Goal: Navigation & Orientation: Find specific page/section

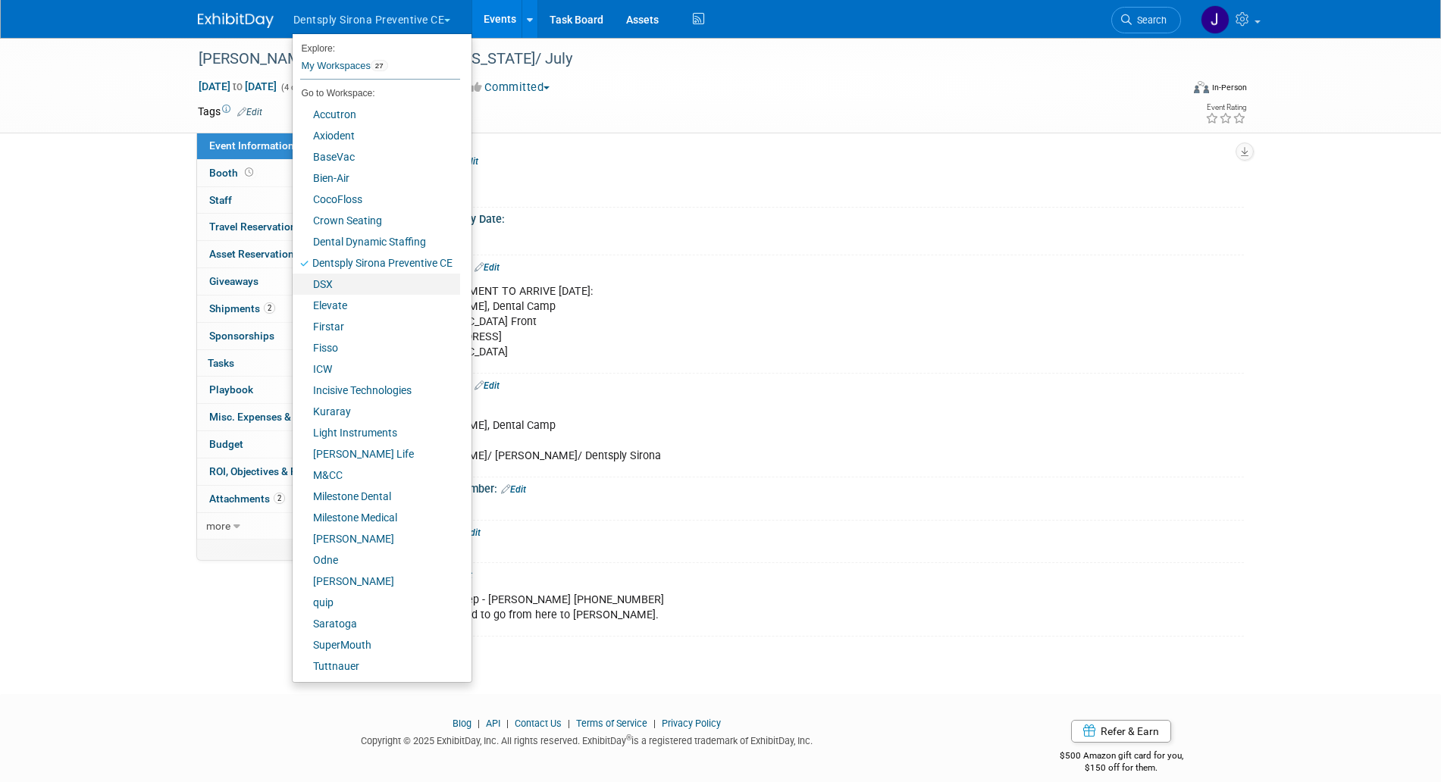
click at [370, 275] on link "DSX" at bounding box center [376, 284] width 167 height 21
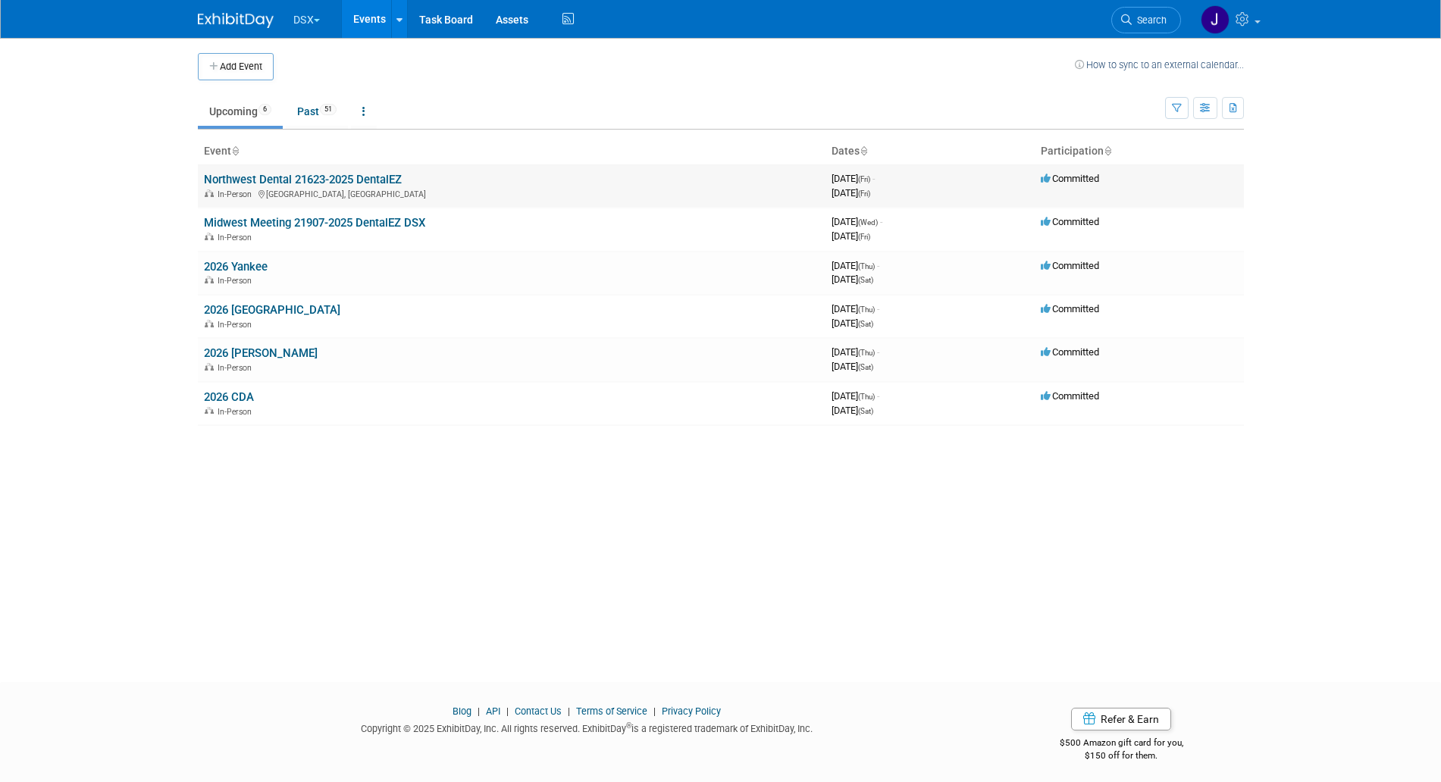
click at [349, 180] on link "Northwest Dental 21623-2025 DentalEZ" at bounding box center [303, 180] width 198 height 14
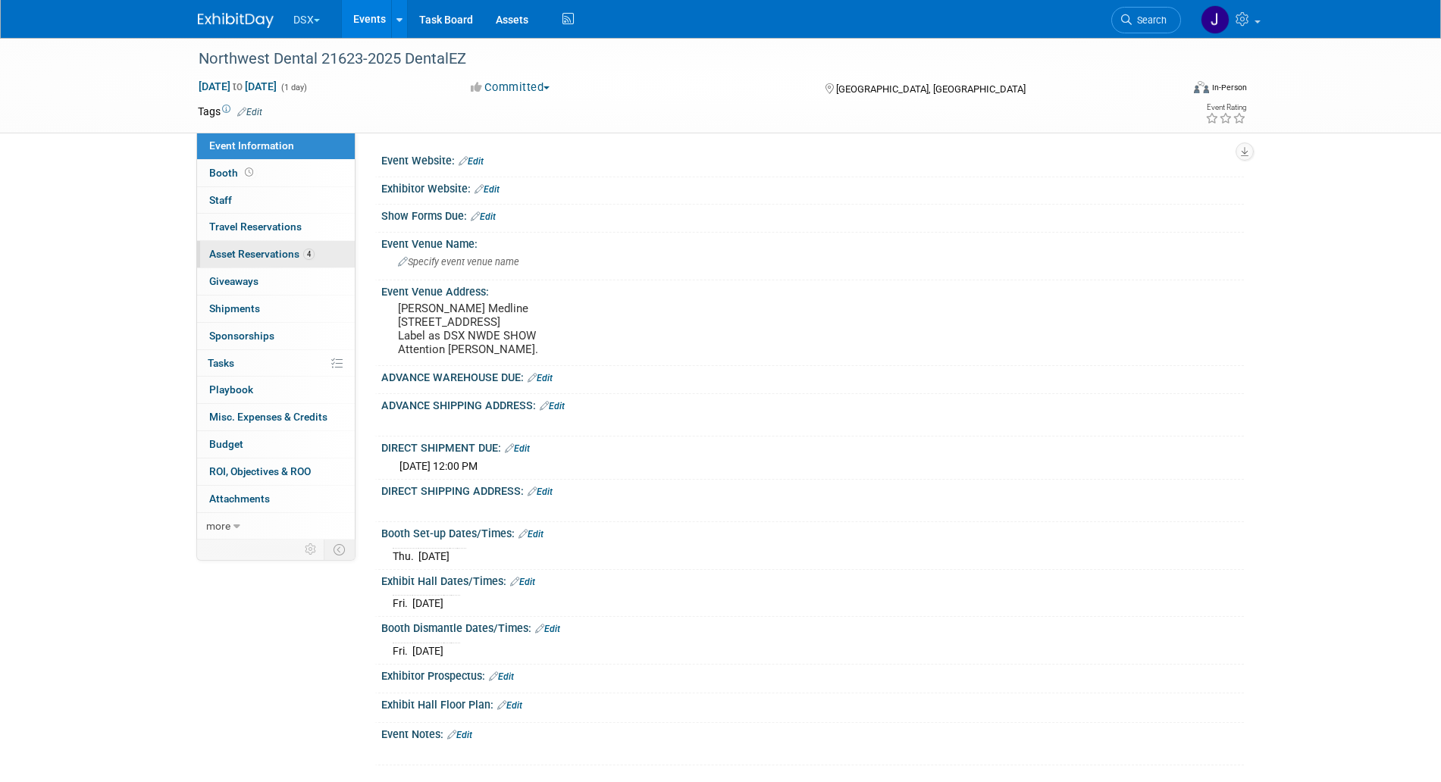
click at [318, 249] on link "4 Asset Reservations 4" at bounding box center [276, 254] width 158 height 27
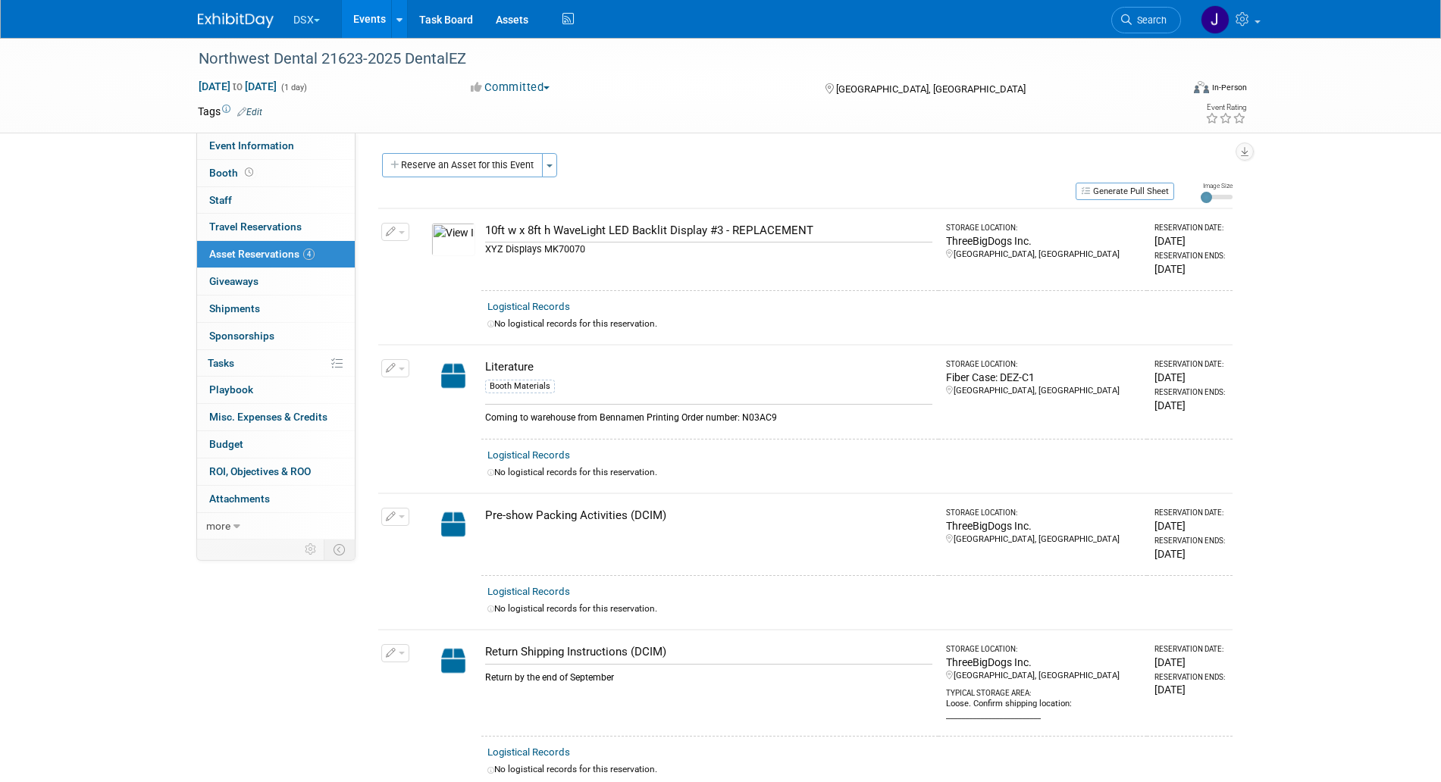
click at [702, 138] on div "Event Website: Edit Exhibitor Website: Edit Show Forms Due: Edit Event Venue Na…" at bounding box center [799, 336] width 888 height 407
